Goal: Task Accomplishment & Management: Use online tool/utility

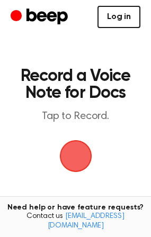
click at [112, 14] on link "Log in" at bounding box center [118, 17] width 43 height 22
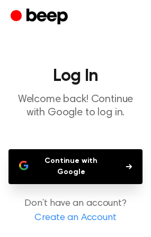
click at [109, 178] on button "Continue with Google" at bounding box center [75, 166] width 134 height 35
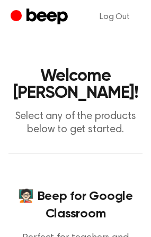
click at [36, 17] on icon "Beep" at bounding box center [46, 16] width 41 height 16
